Goal: Information Seeking & Learning: Find specific page/section

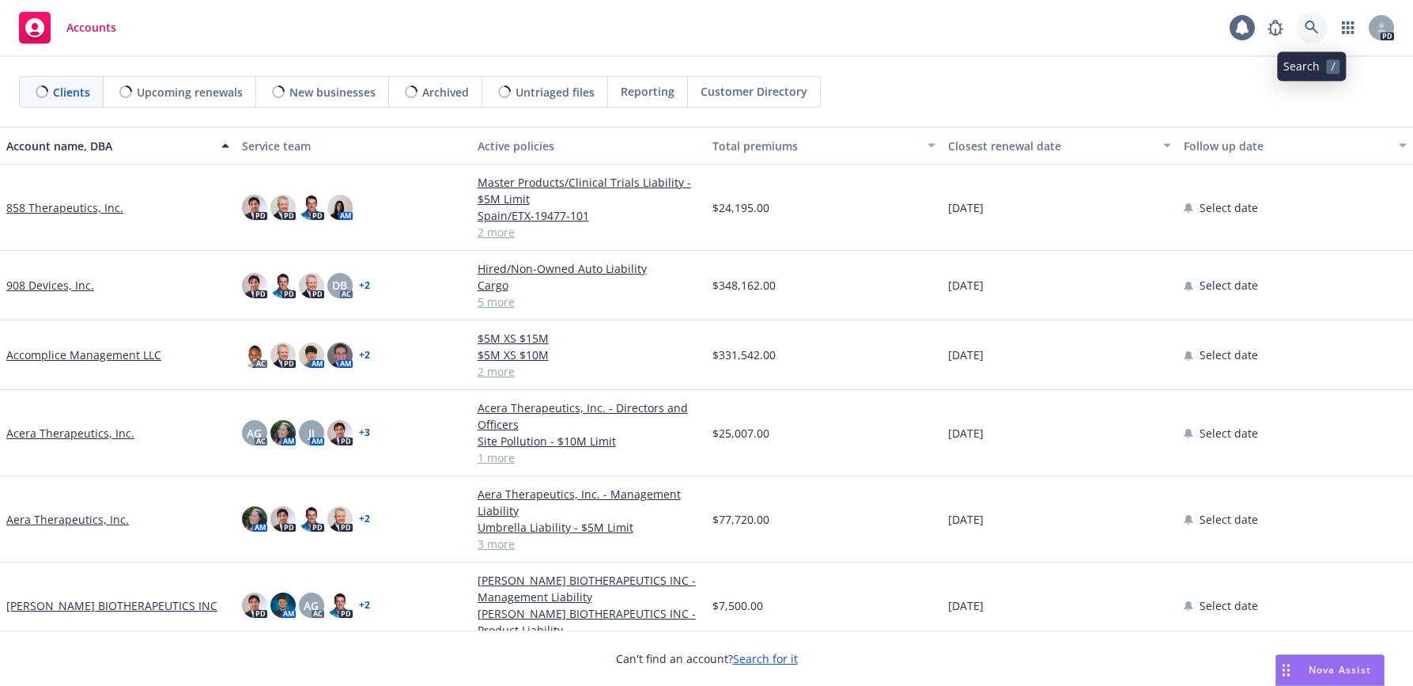
click at [1307, 24] on icon at bounding box center [1311, 27] width 13 height 13
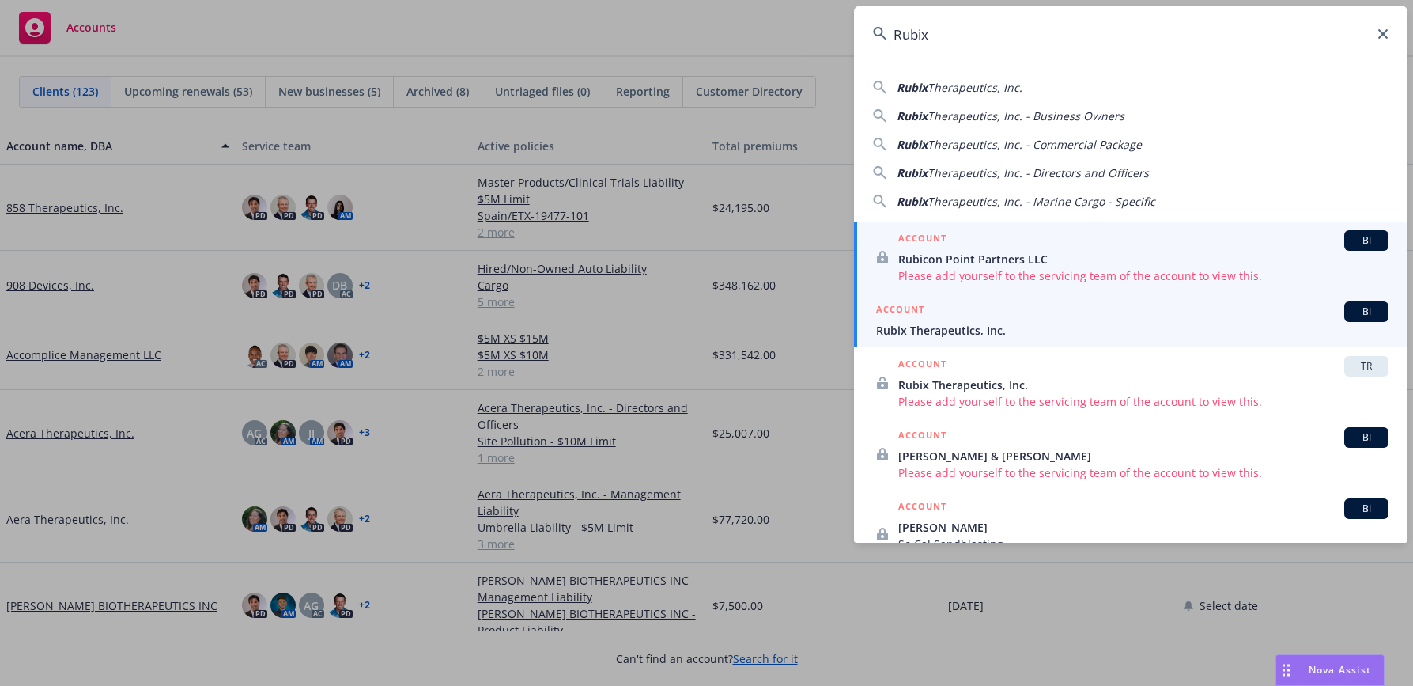
type input "Rubix"
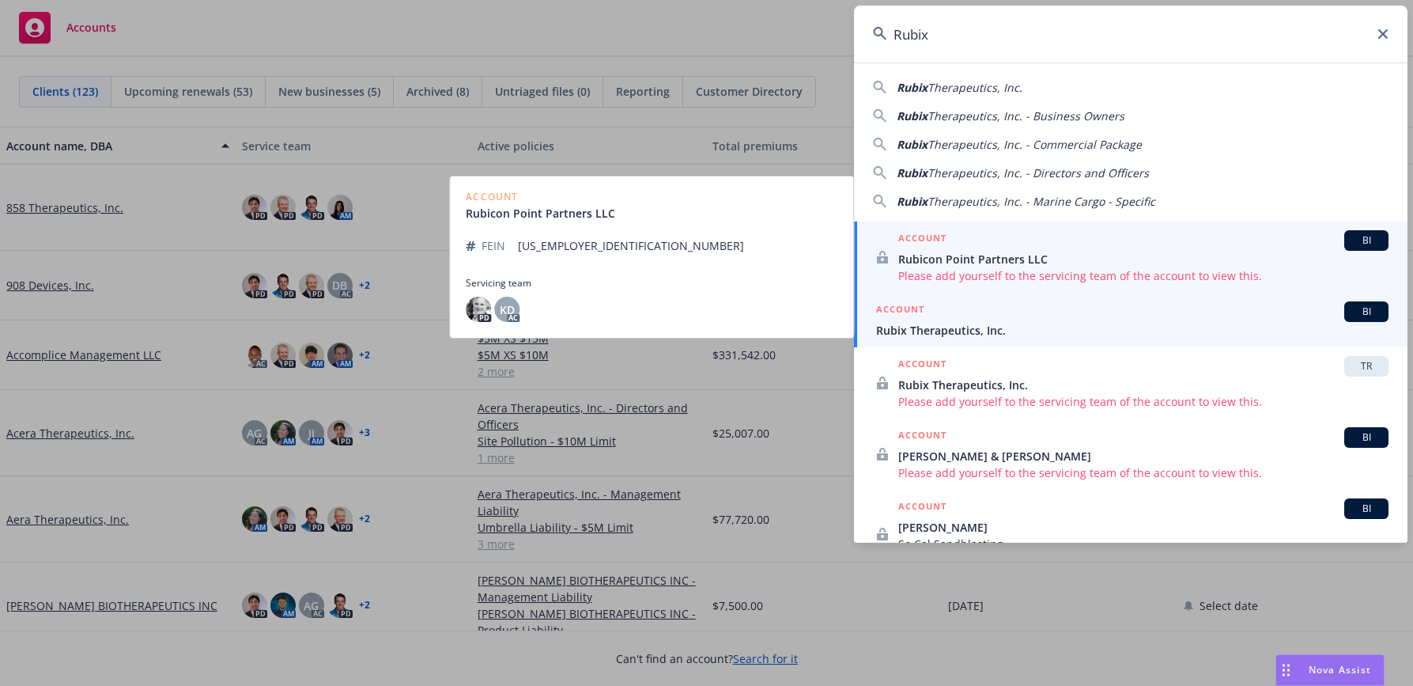
click at [943, 331] on span "Rubix Therapeutics, Inc." at bounding box center [1132, 330] width 513 height 17
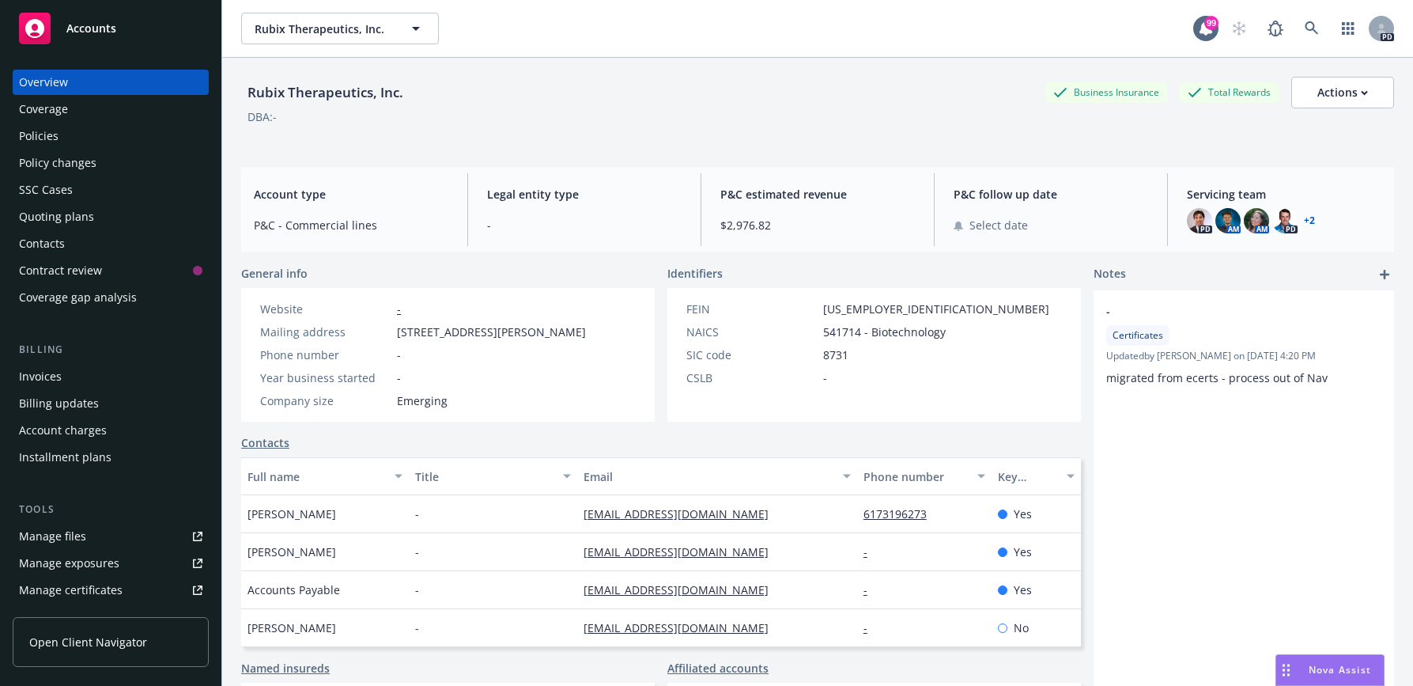
click at [1304, 220] on link "+ 2" at bounding box center [1309, 220] width 11 height 9
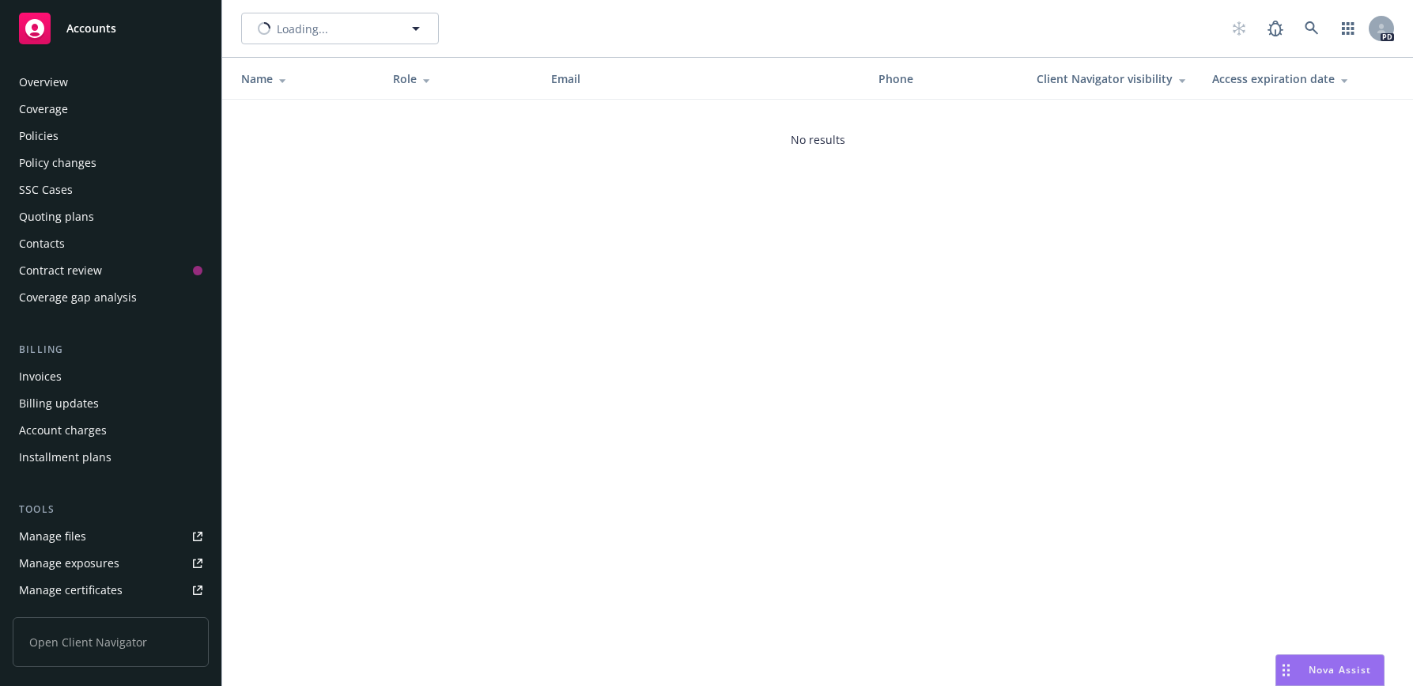
scroll to position [318, 0]
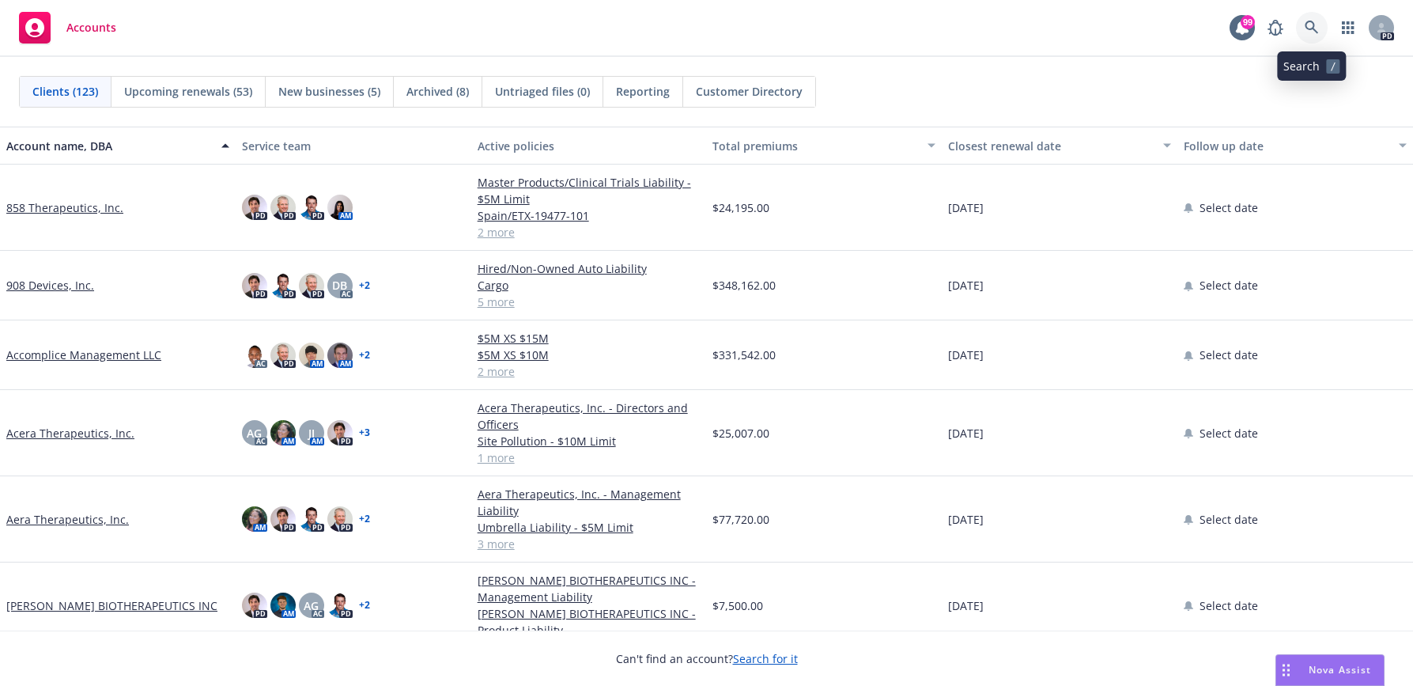
click at [1309, 25] on icon at bounding box center [1312, 28] width 14 height 14
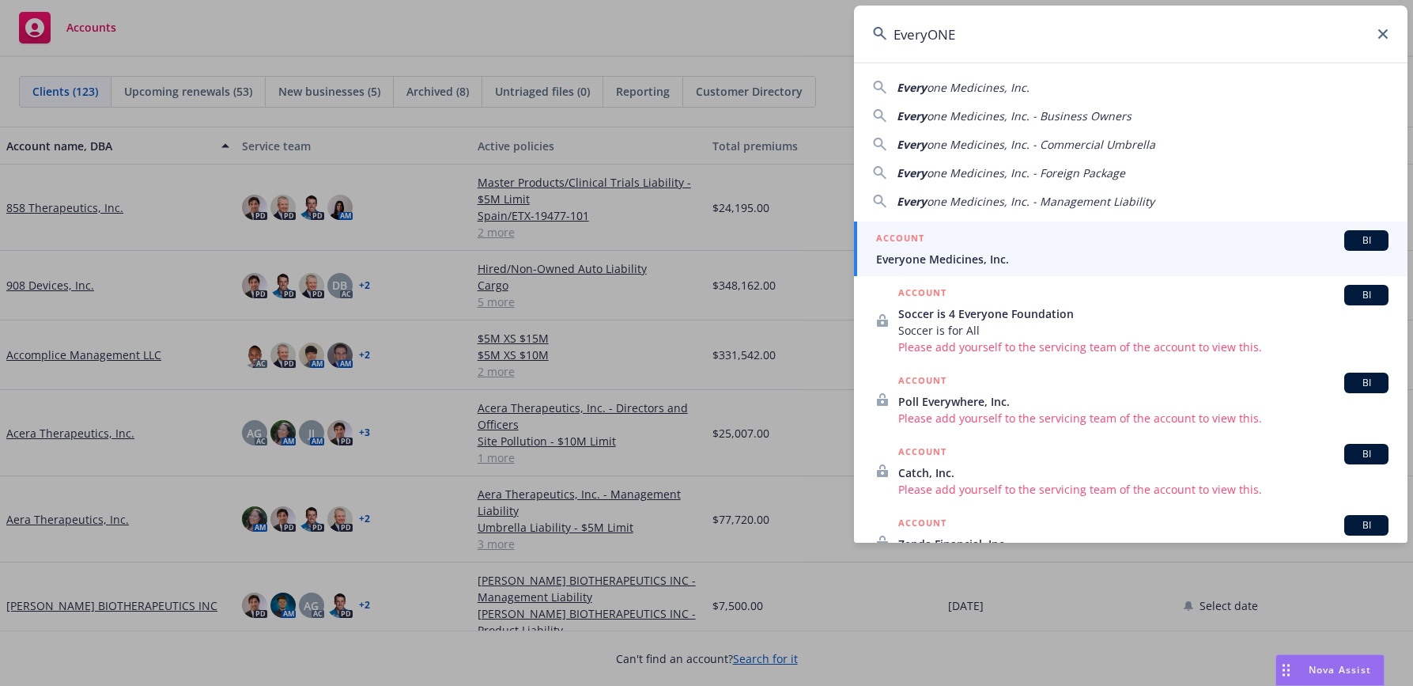
type input "EveryONE"
click at [976, 250] on div "ACCOUNT BI" at bounding box center [1132, 240] width 513 height 21
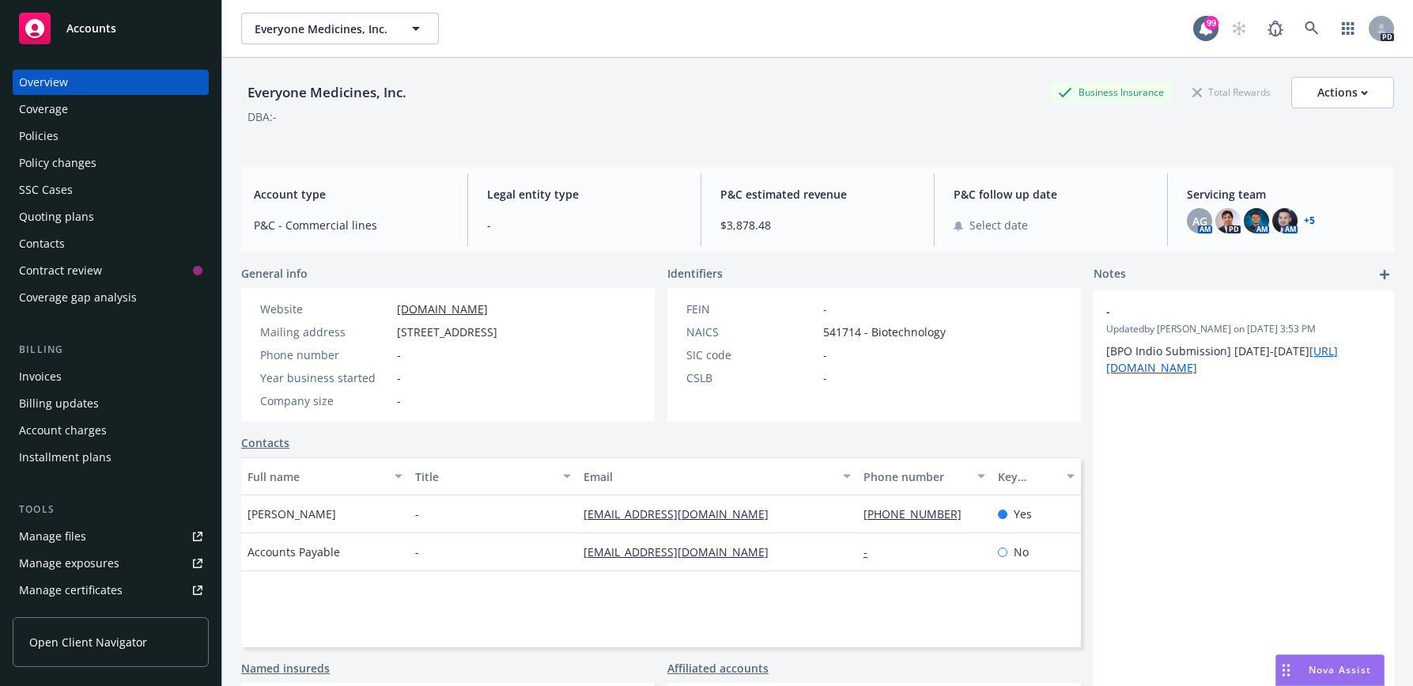
click at [67, 131] on div "Policies" at bounding box center [110, 135] width 183 height 25
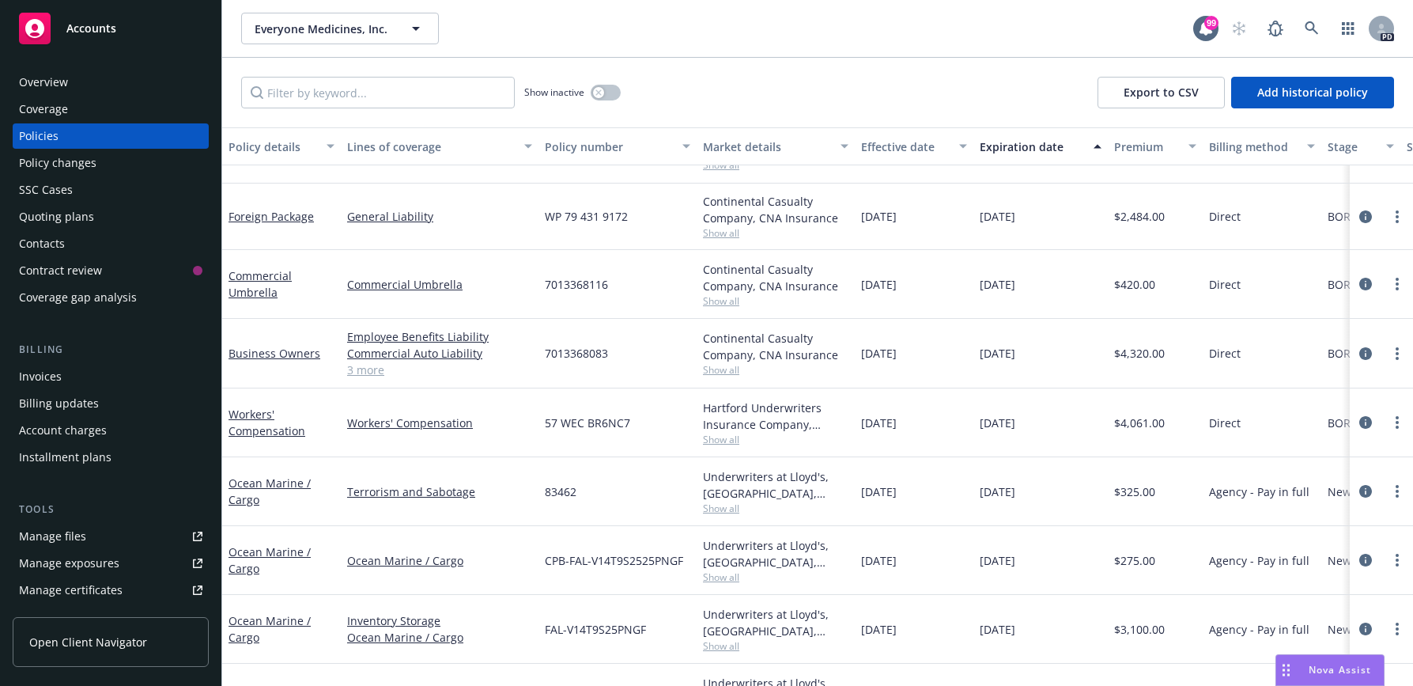
scroll to position [158, 0]
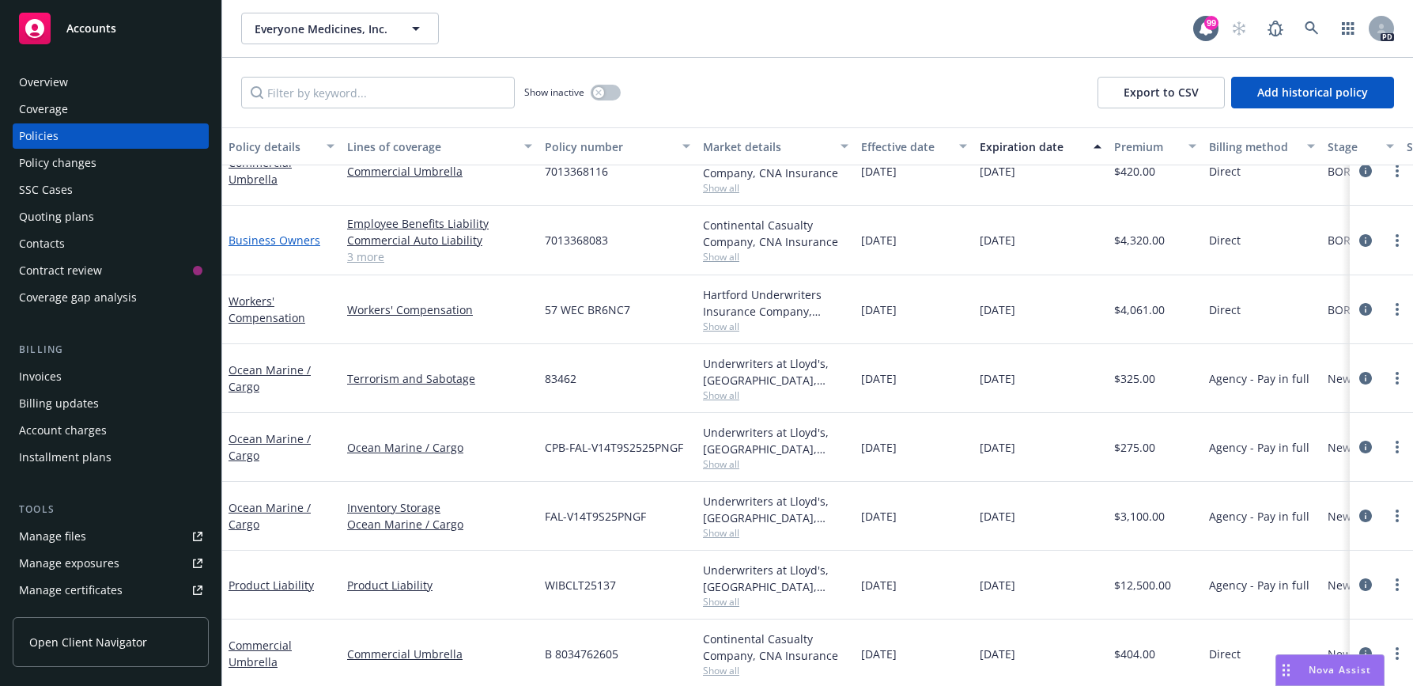
click at [272, 242] on link "Business Owners" at bounding box center [275, 240] width 92 height 15
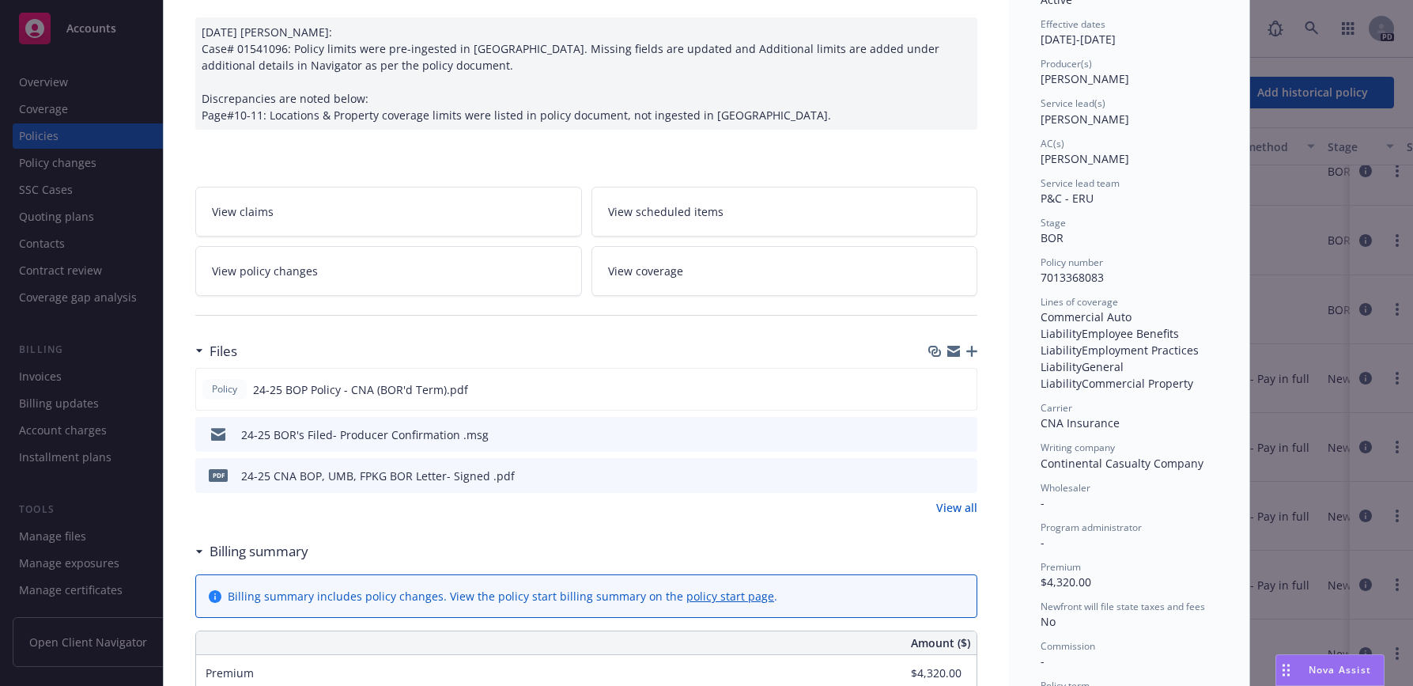
scroll to position [158, 0]
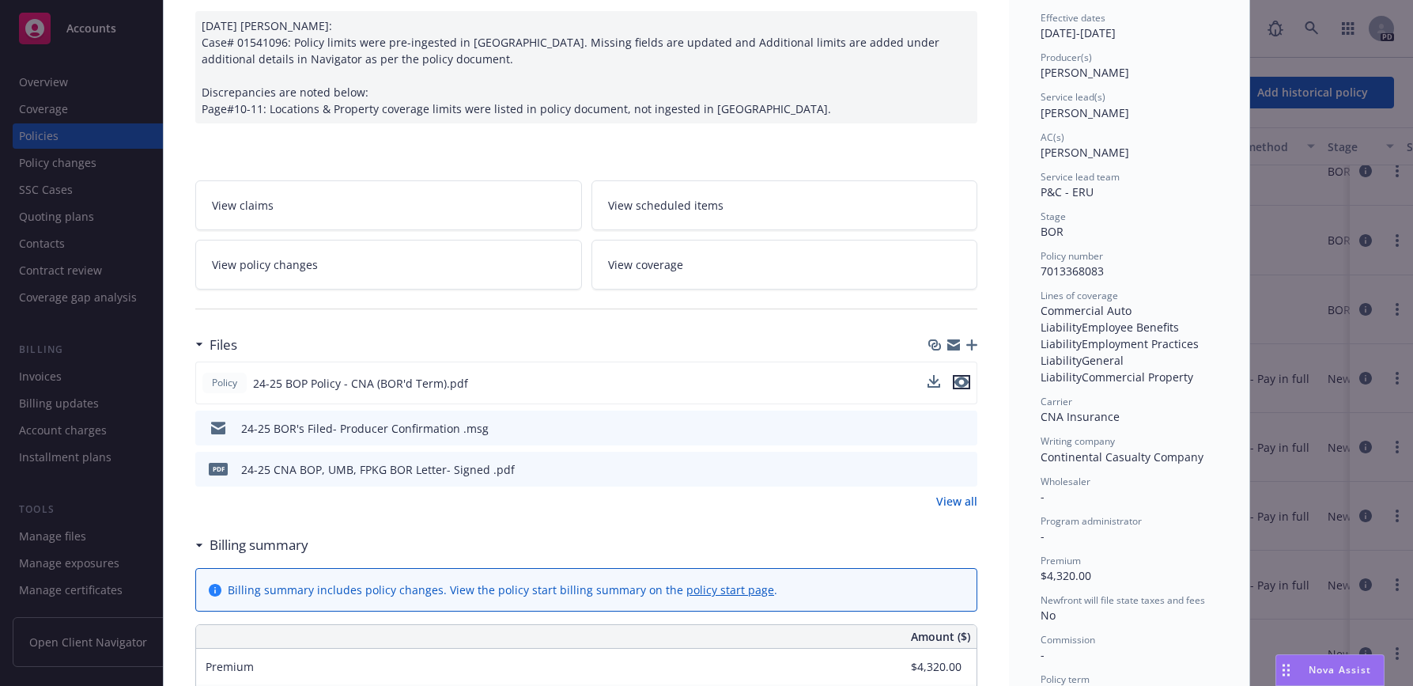
click at [959, 380] on icon "preview file" at bounding box center [962, 381] width 14 height 11
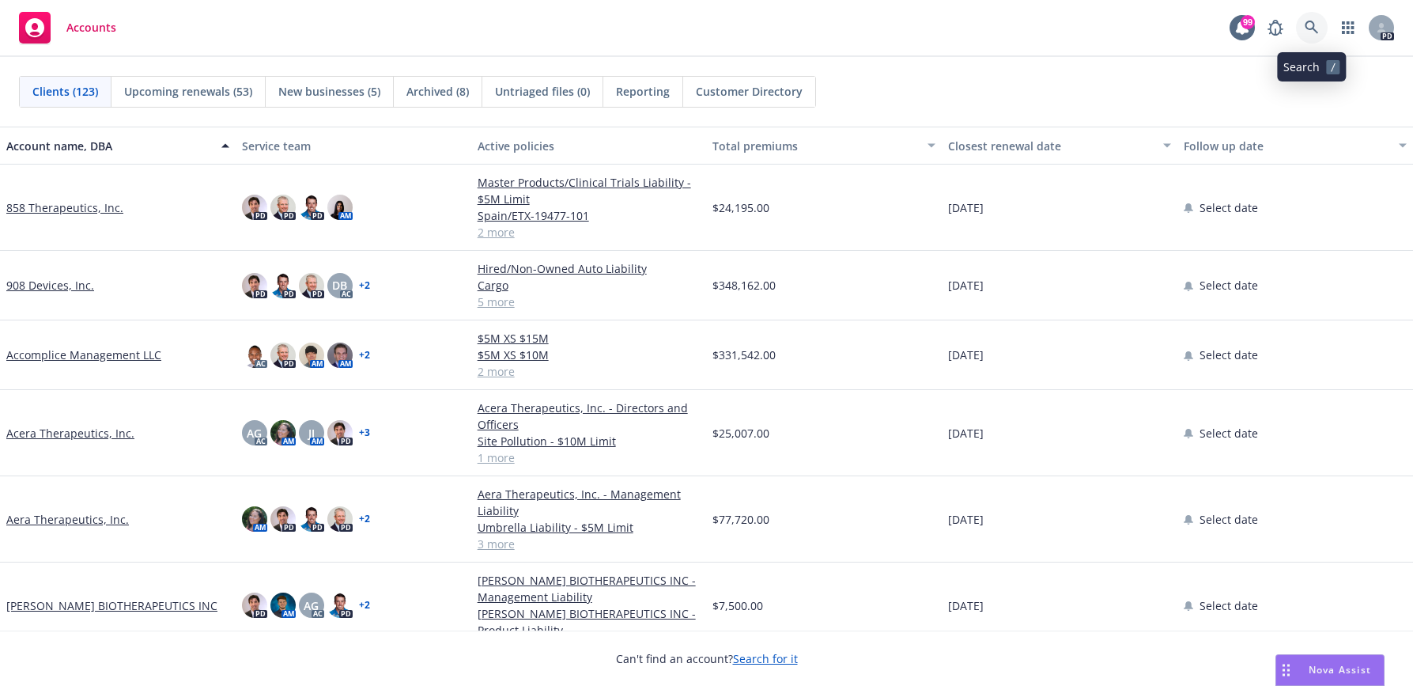
click at [1311, 25] on icon at bounding box center [1312, 28] width 14 height 14
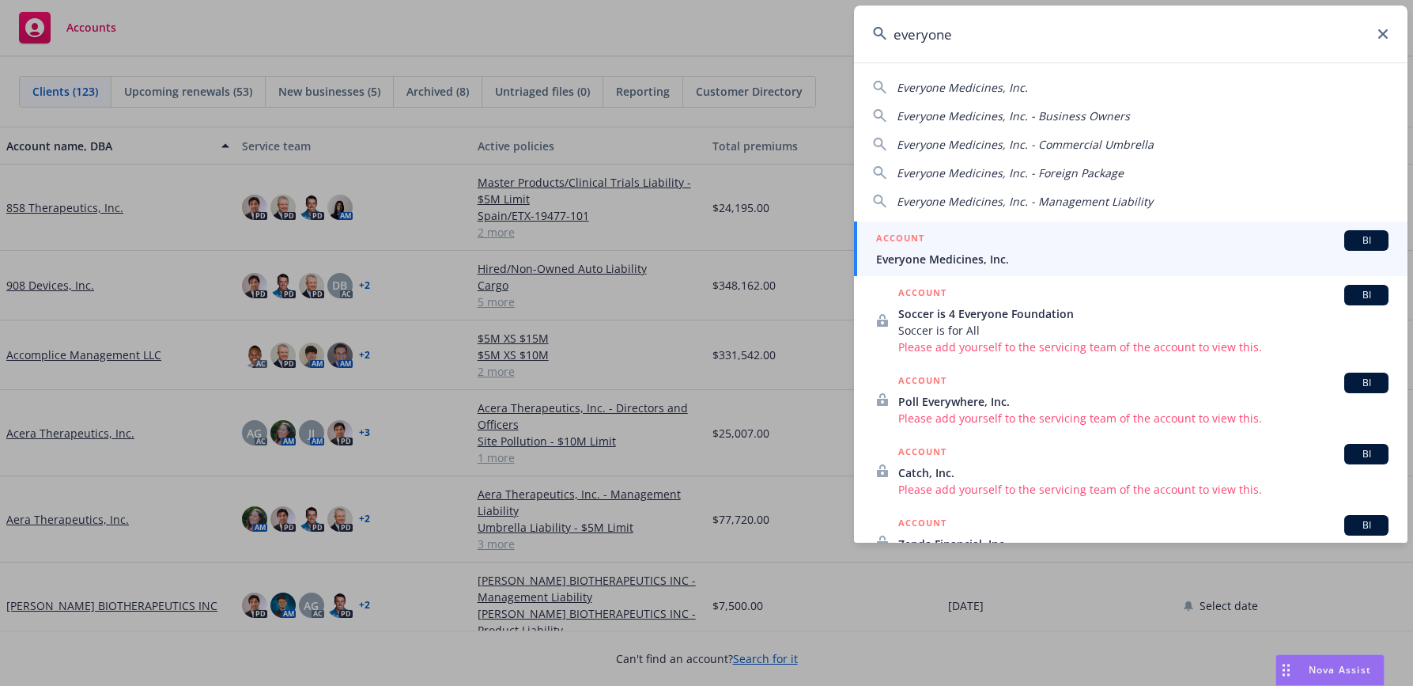
type input "everyone"
click at [941, 258] on span "Everyone Medicines, Inc." at bounding box center [1132, 259] width 513 height 17
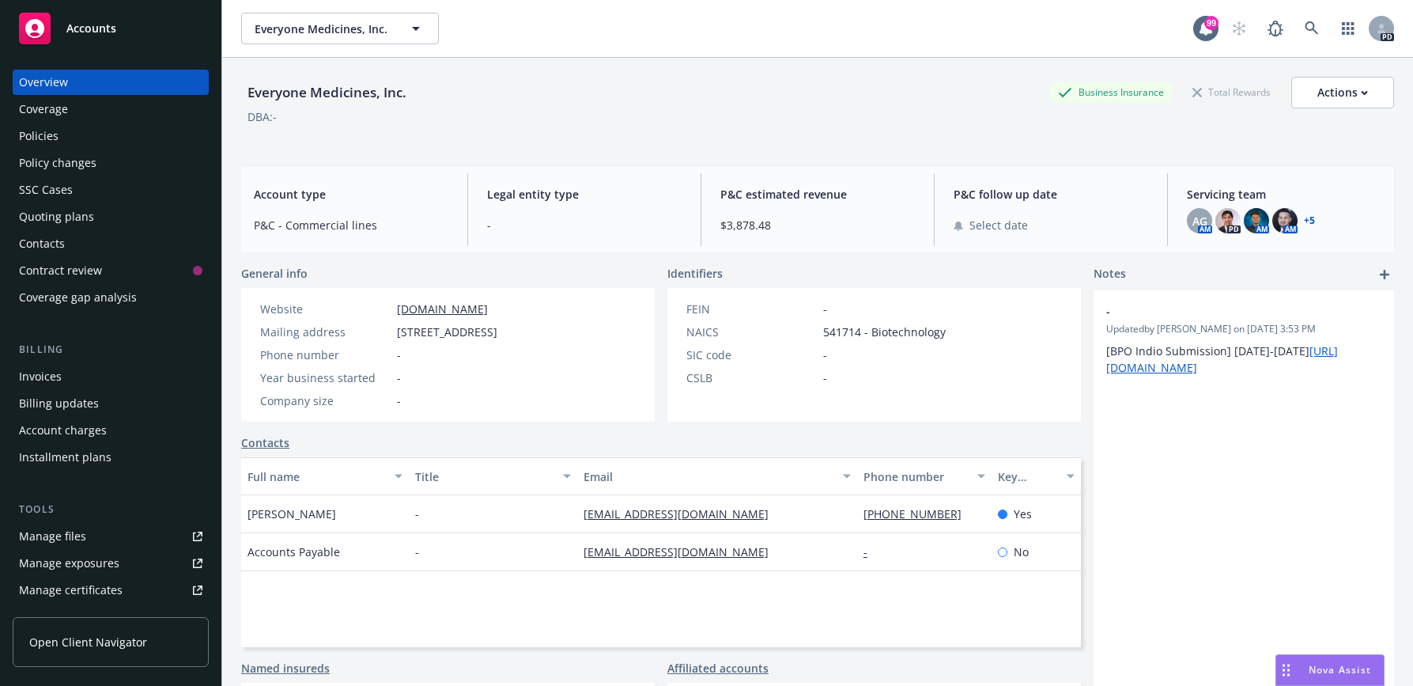
click at [62, 130] on div "Policies" at bounding box center [110, 135] width 183 height 25
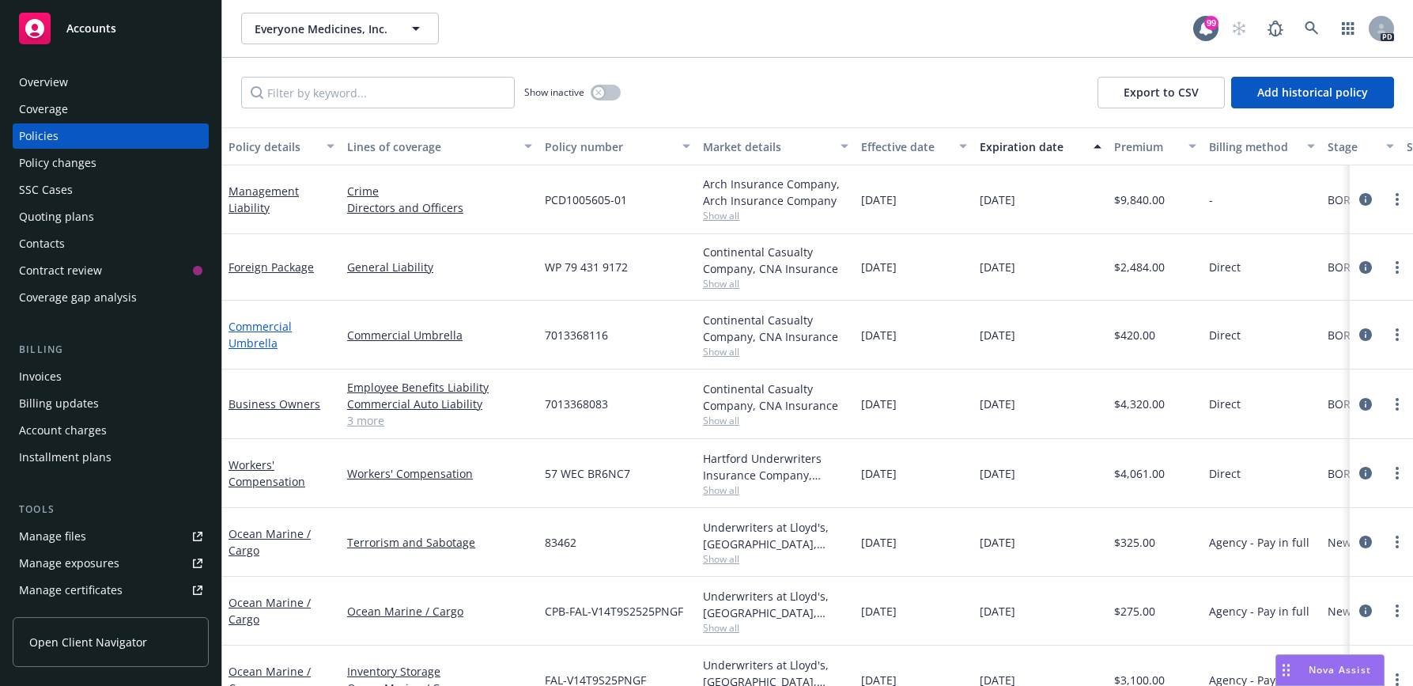
click at [282, 327] on link "Commercial Umbrella" at bounding box center [260, 335] width 63 height 32
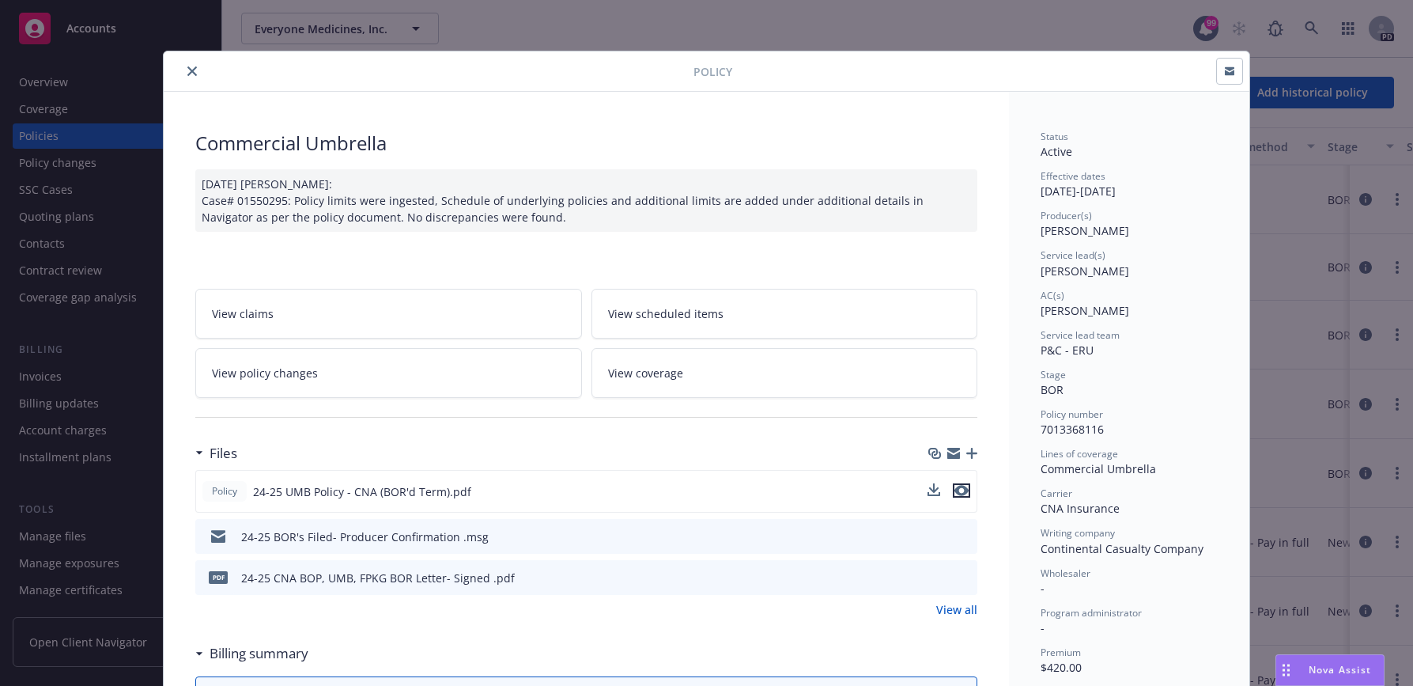
click at [957, 489] on icon "preview file" at bounding box center [962, 490] width 14 height 11
click at [188, 76] on button "close" at bounding box center [192, 71] width 19 height 19
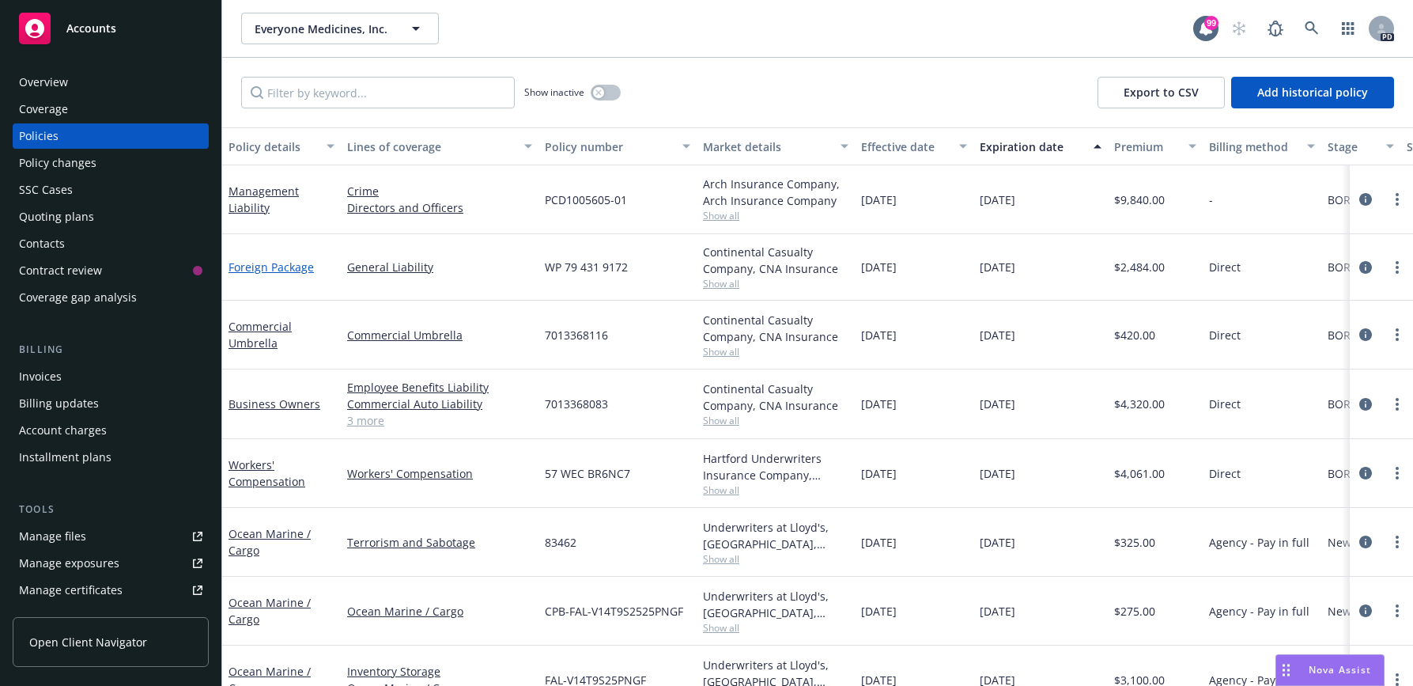
click at [260, 267] on link "Foreign Package" at bounding box center [271, 266] width 85 height 15
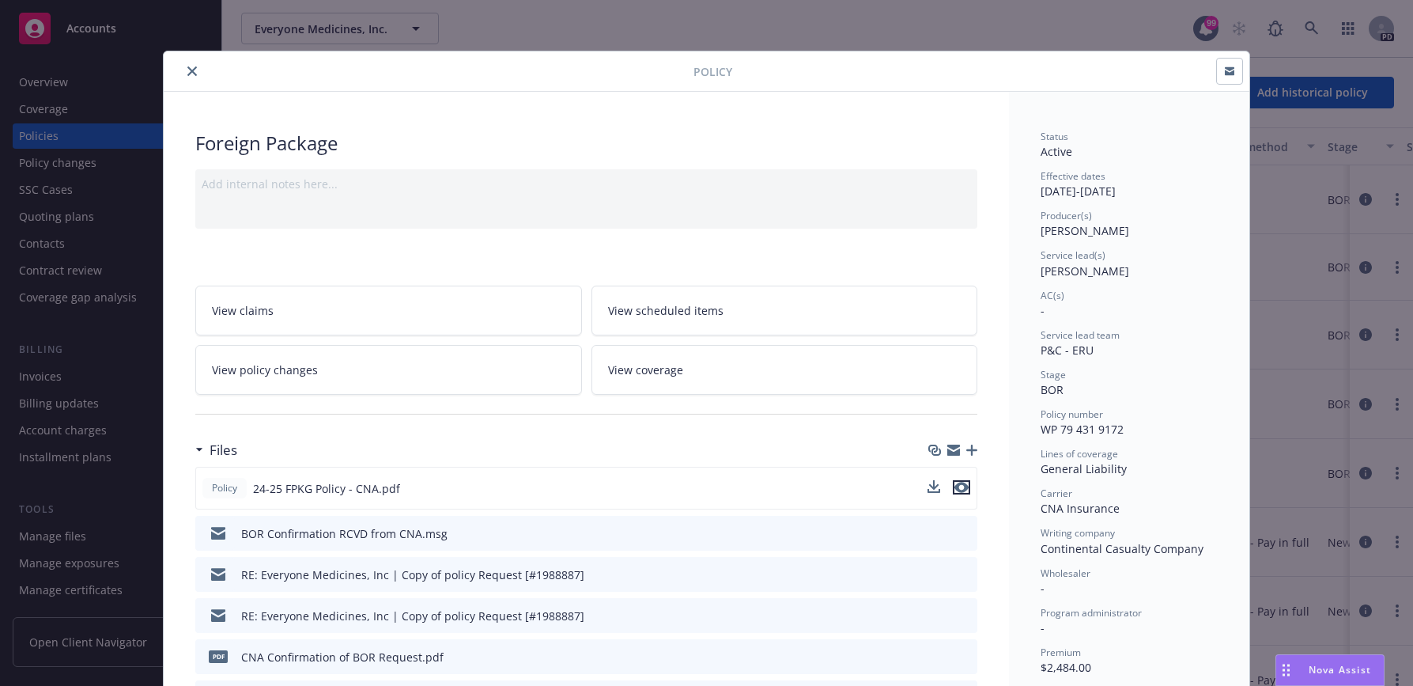
click at [960, 484] on icon "preview file" at bounding box center [962, 487] width 14 height 11
click at [183, 67] on button "close" at bounding box center [192, 71] width 19 height 19
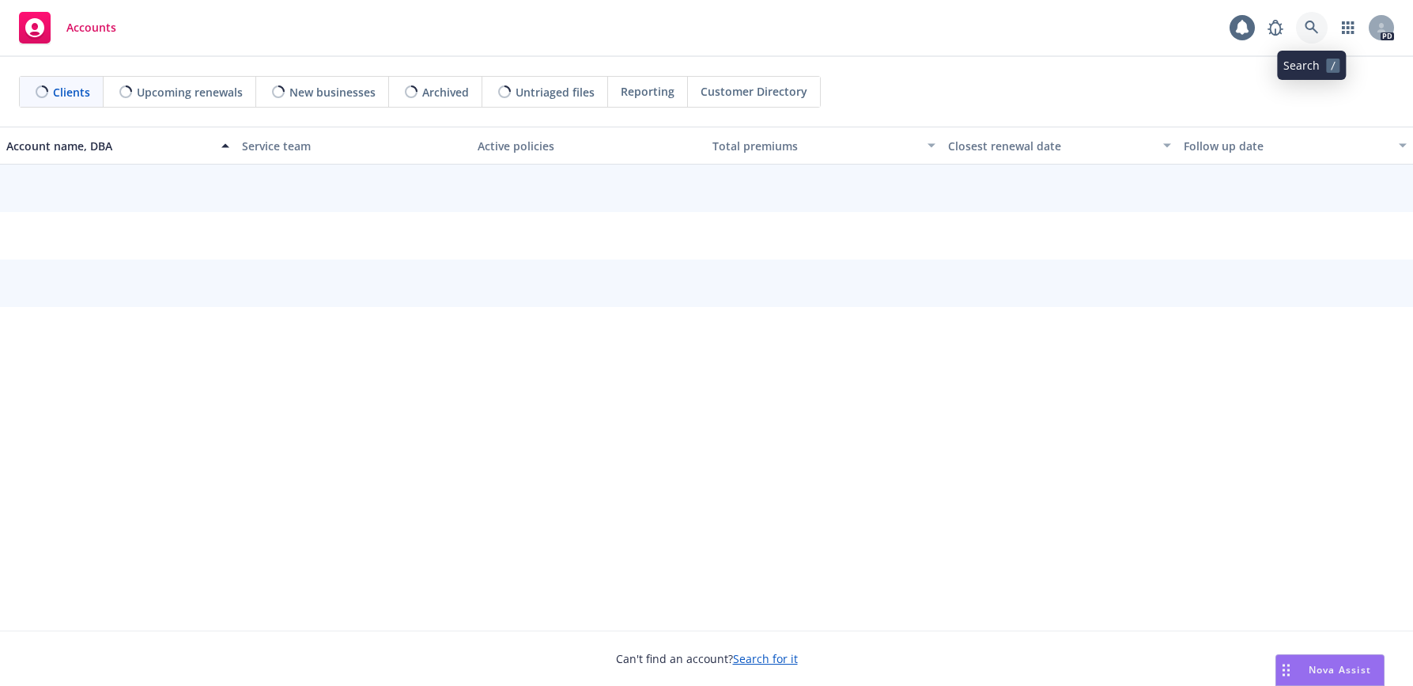
click at [1311, 29] on icon at bounding box center [1311, 27] width 13 height 13
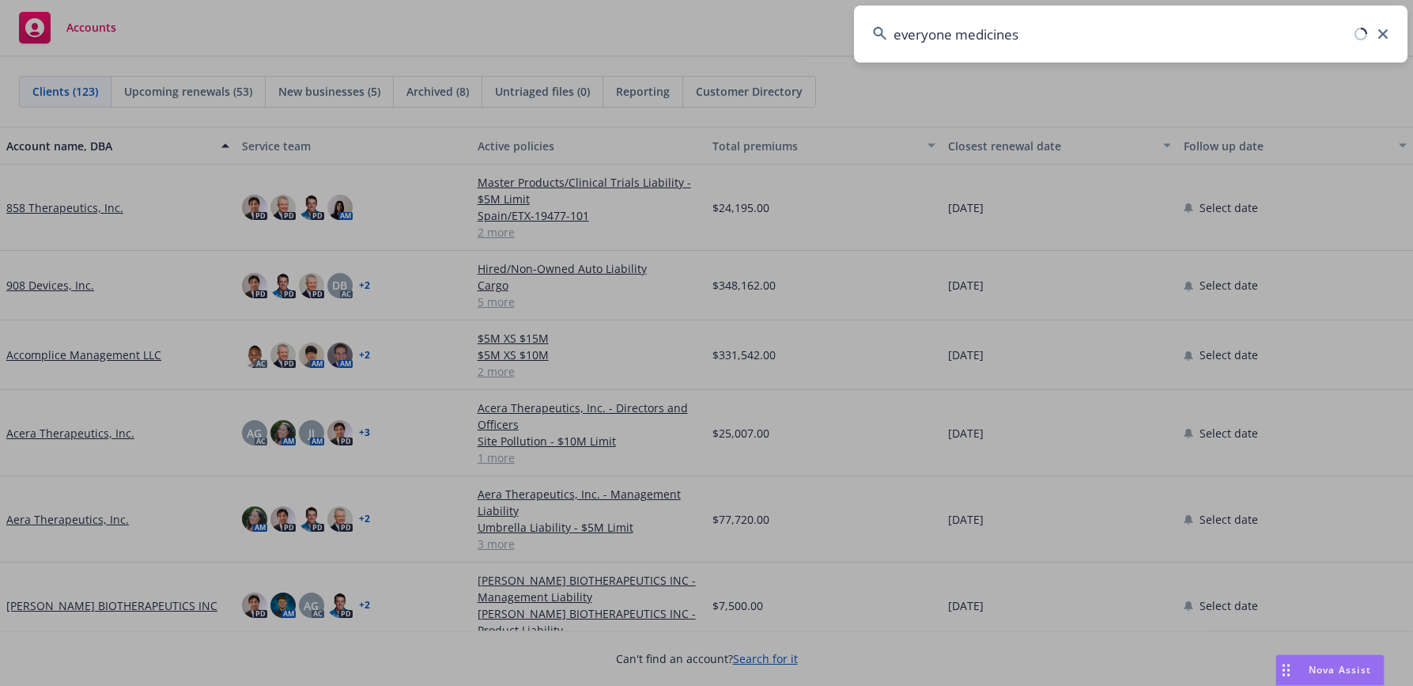
type input "everyone medicines"
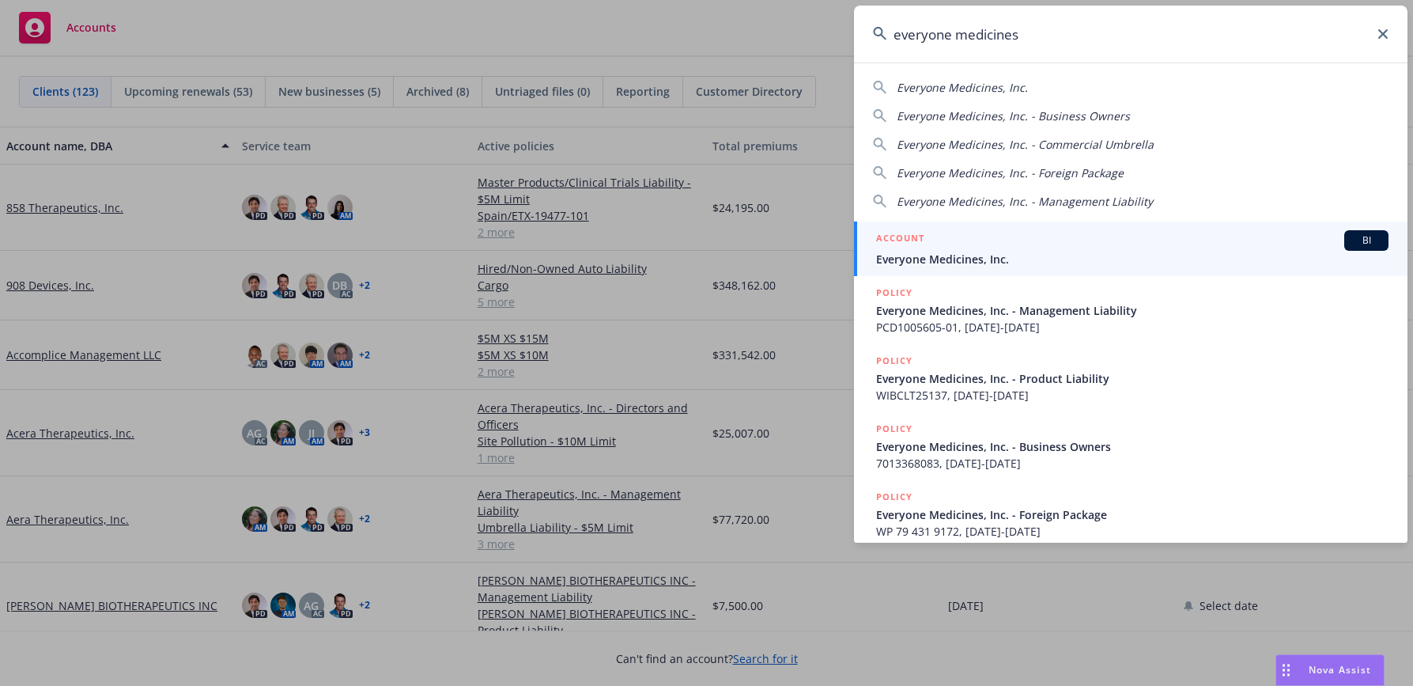
click at [1001, 262] on span "Everyone Medicines, Inc." at bounding box center [1132, 259] width 513 height 17
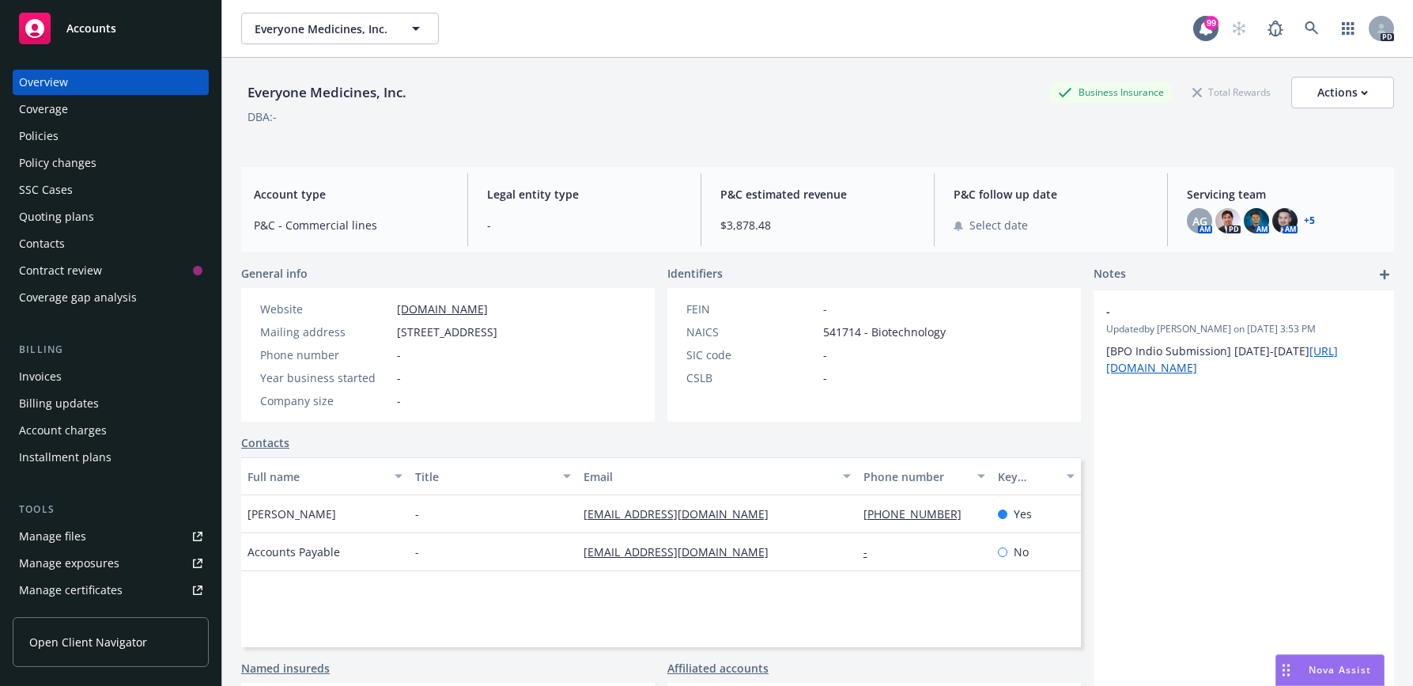
click at [44, 138] on div "Policies" at bounding box center [39, 135] width 40 height 25
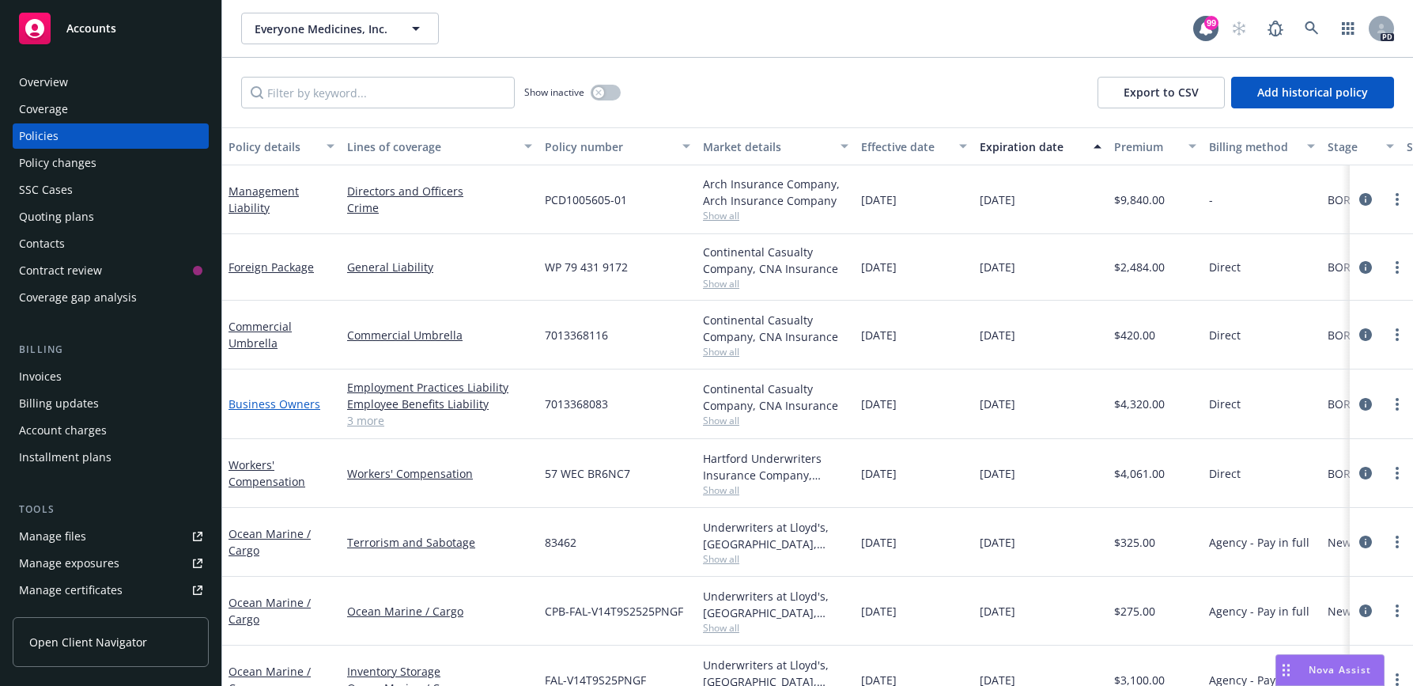
click at [304, 406] on link "Business Owners" at bounding box center [275, 403] width 92 height 15
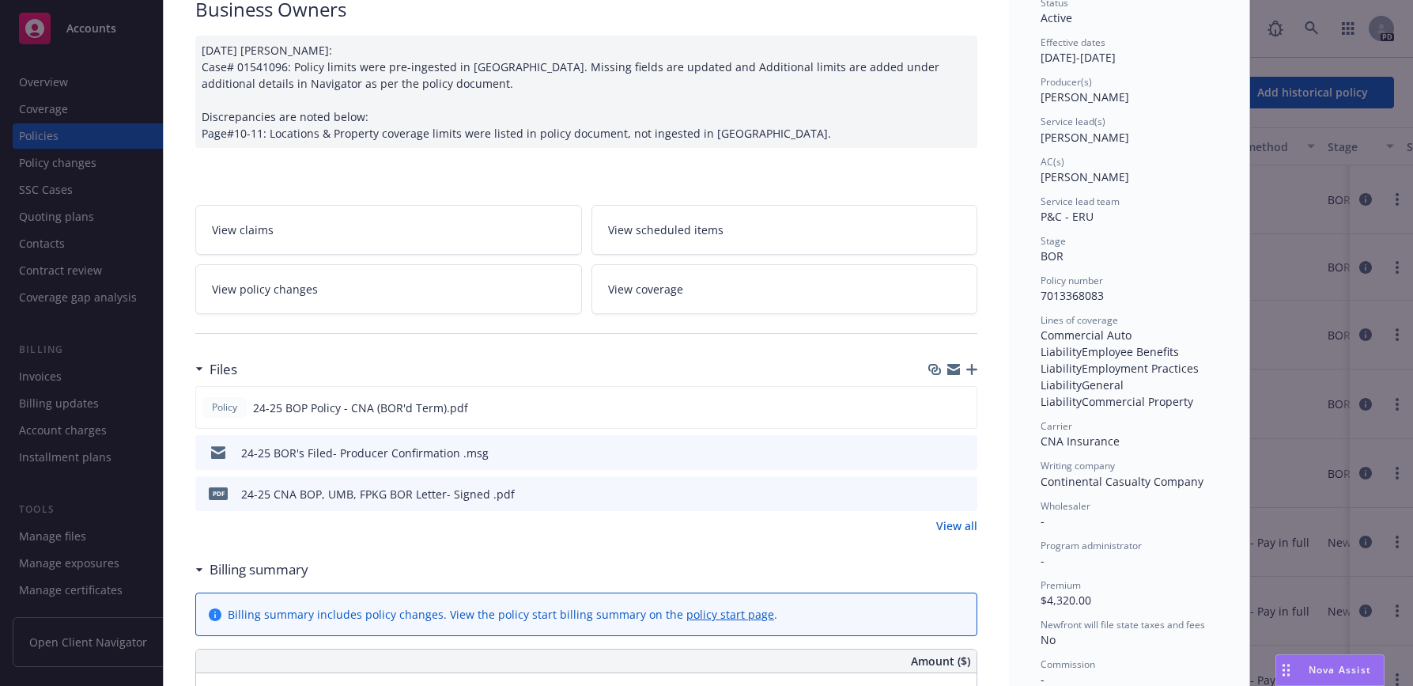
scroll to position [158, 0]
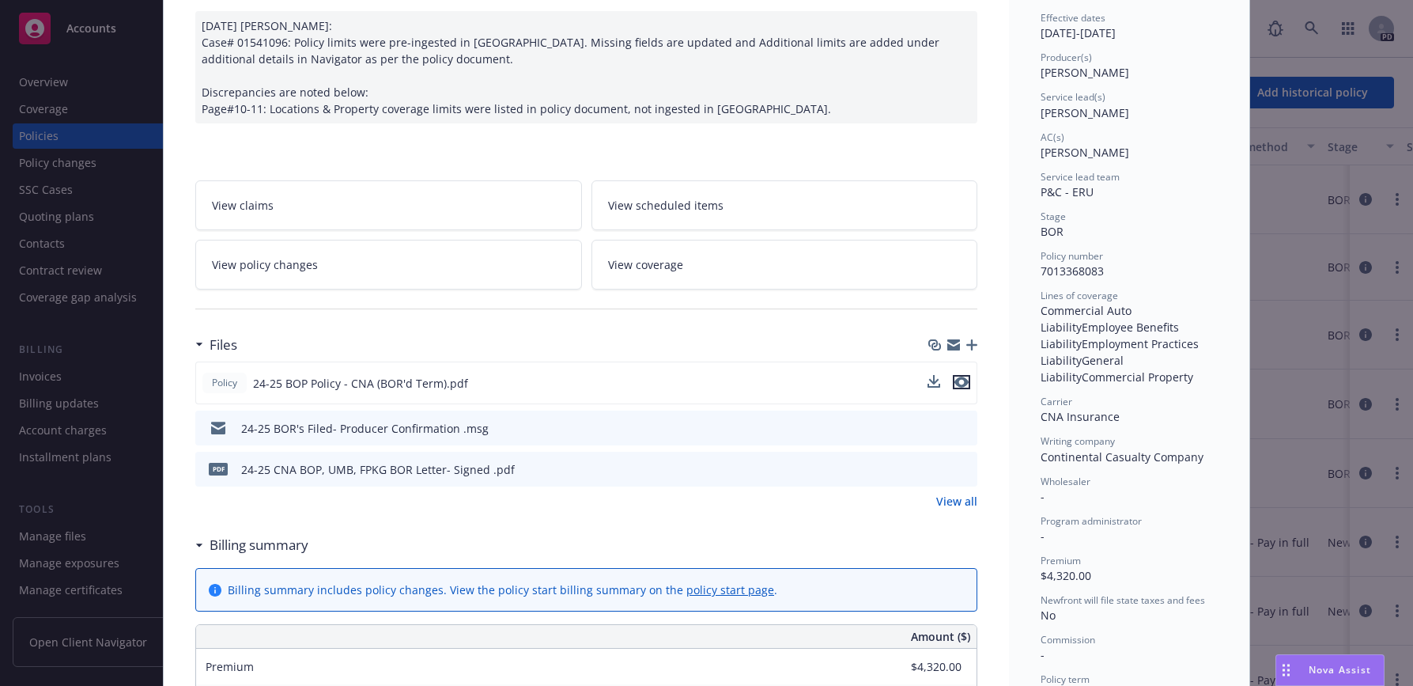
click at [959, 382] on icon "preview file" at bounding box center [962, 381] width 14 height 11
click at [49, 135] on div "Policy Business Owners [DATE] [PERSON_NAME]: Case# 01541096: Policy limits were…" at bounding box center [706, 343] width 1413 height 686
click at [33, 81] on div "Policy Business Owners [DATE] [PERSON_NAME]: Case# 01541096: Policy limits were…" at bounding box center [706, 343] width 1413 height 686
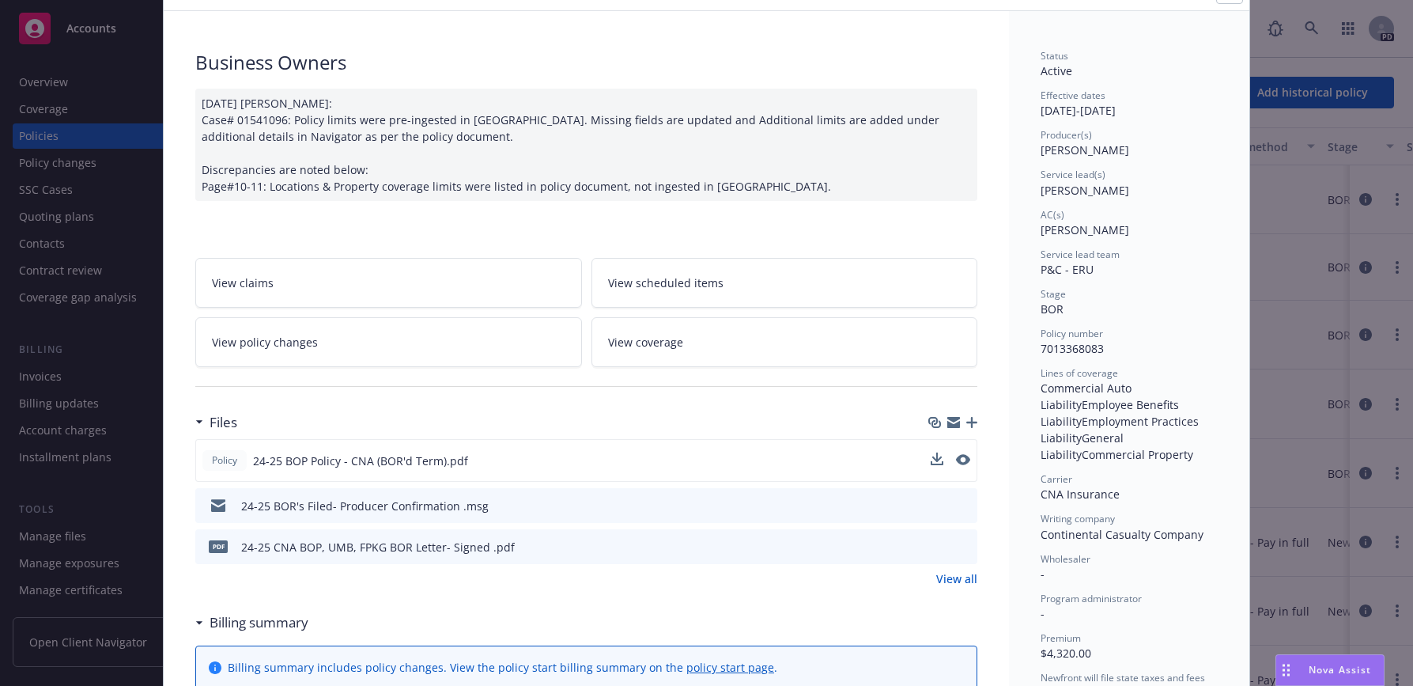
scroll to position [79, 0]
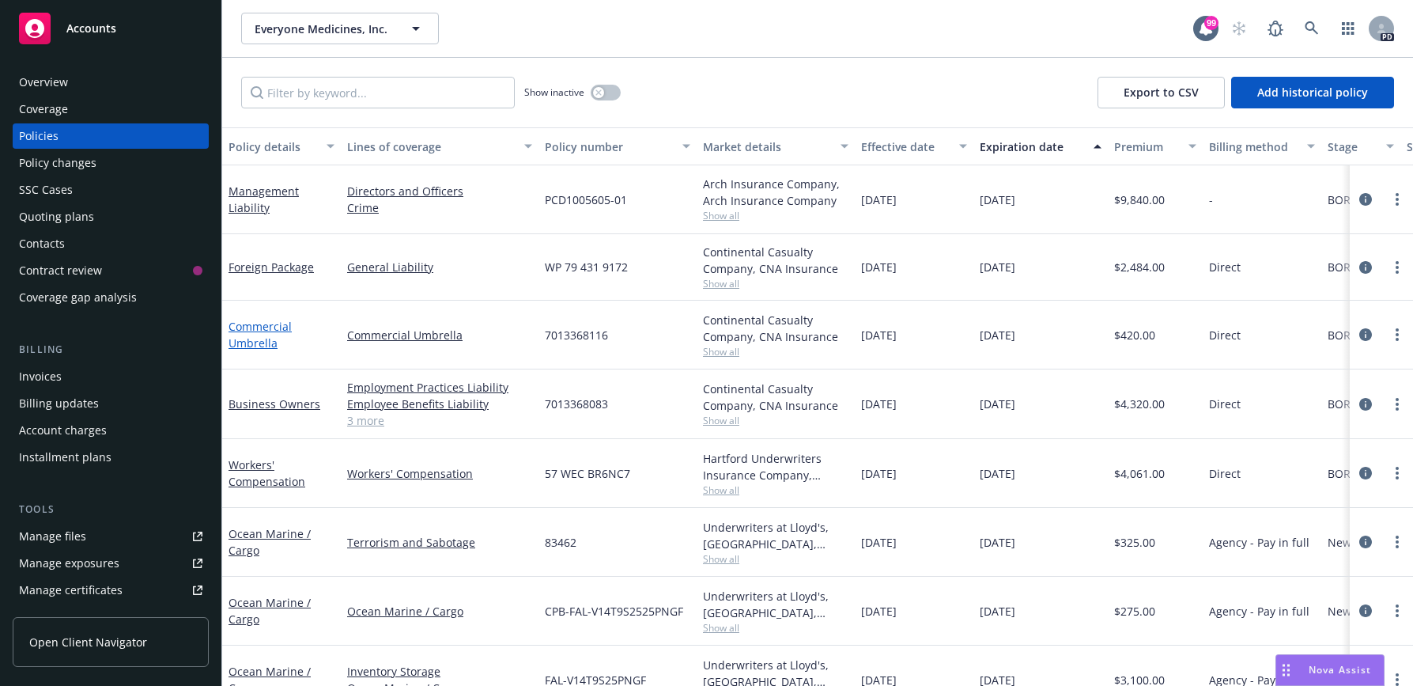
click at [241, 329] on link "Commercial Umbrella" at bounding box center [260, 335] width 63 height 32
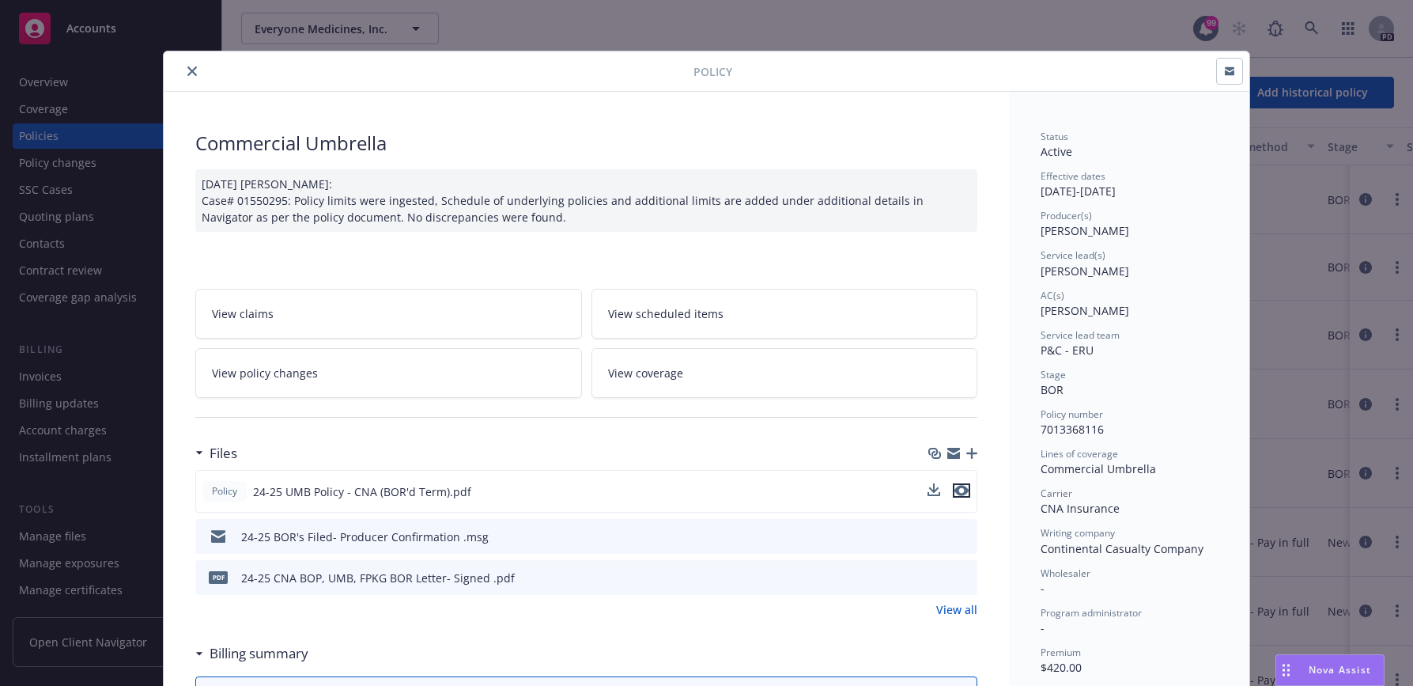
click at [958, 492] on icon "preview file" at bounding box center [962, 490] width 14 height 11
